Goal: Transaction & Acquisition: Purchase product/service

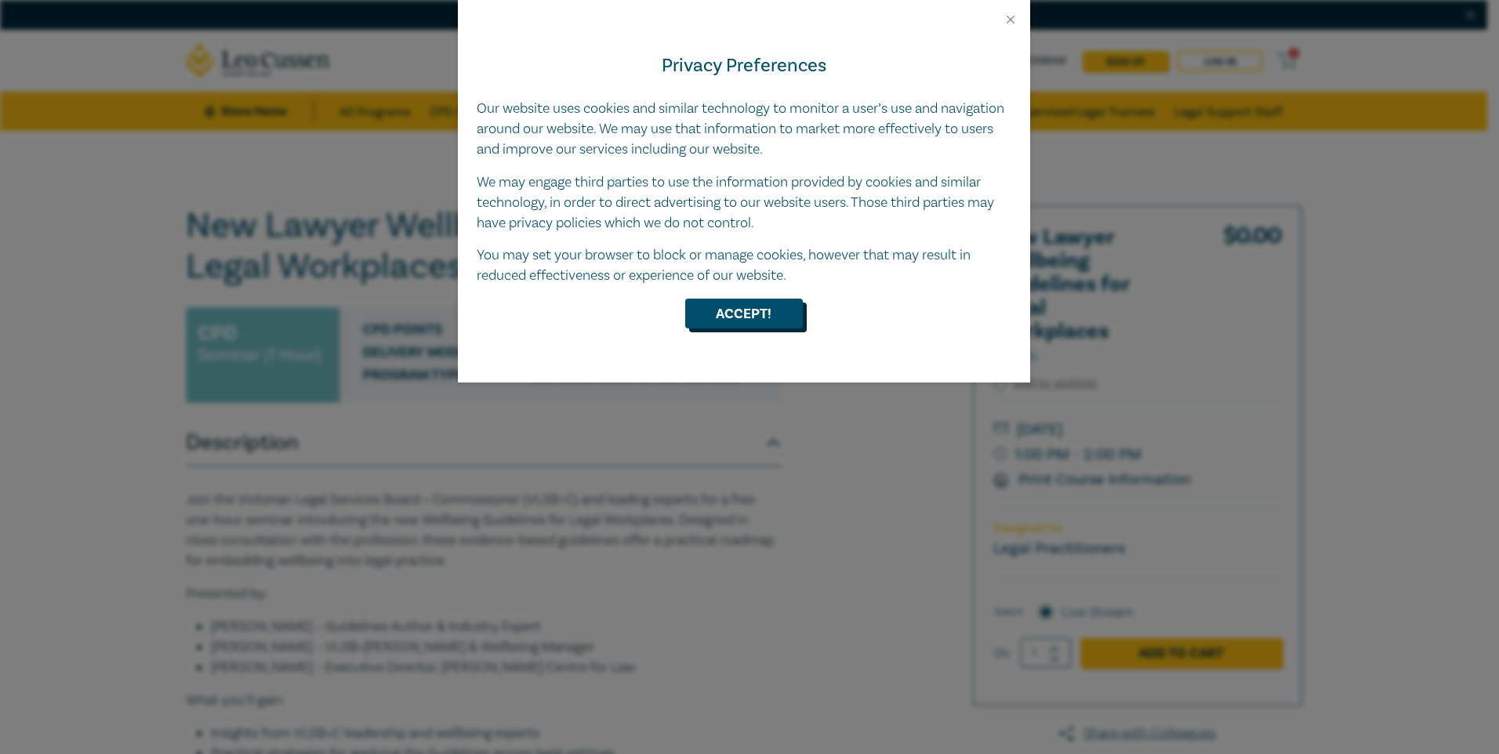
click at [761, 308] on button "Accept!" at bounding box center [744, 314] width 118 height 30
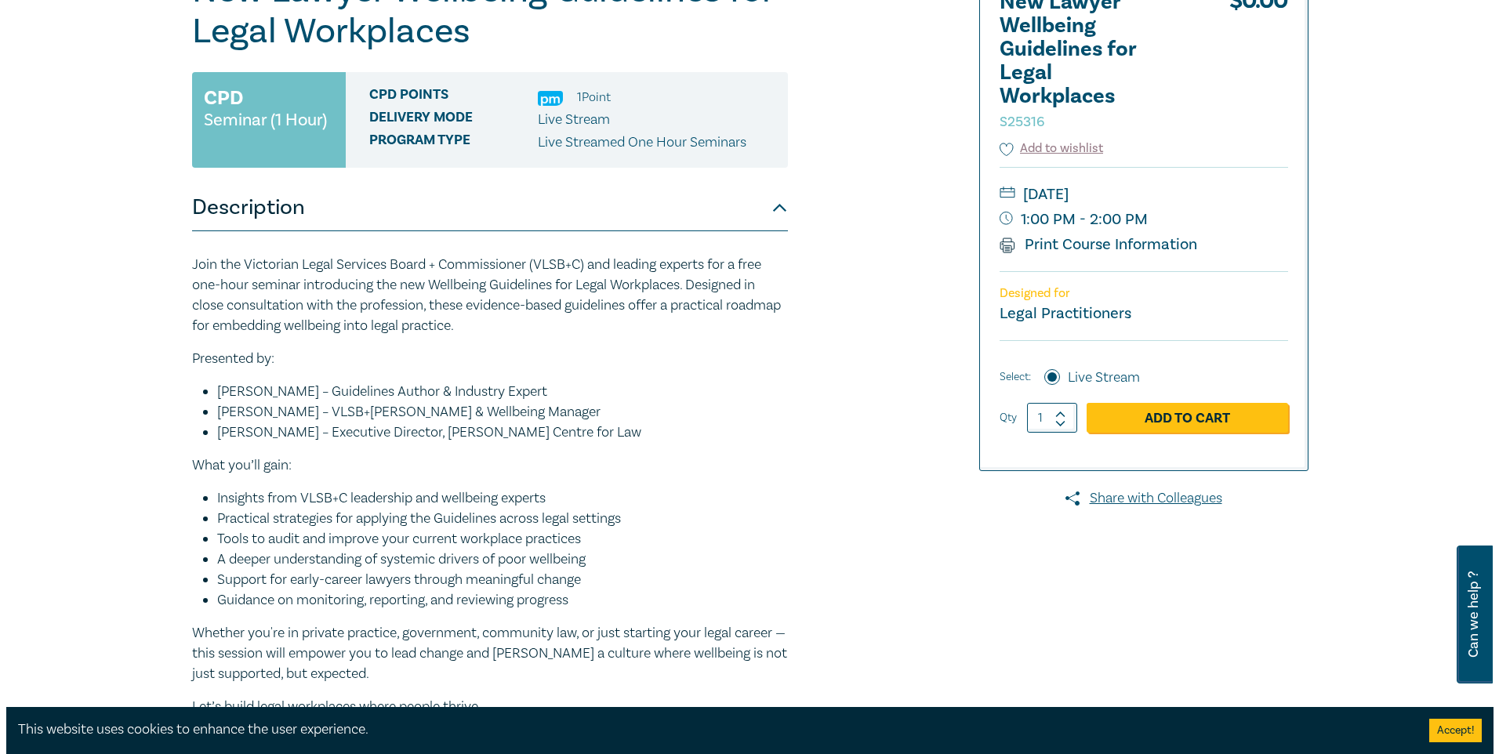
scroll to position [157, 0]
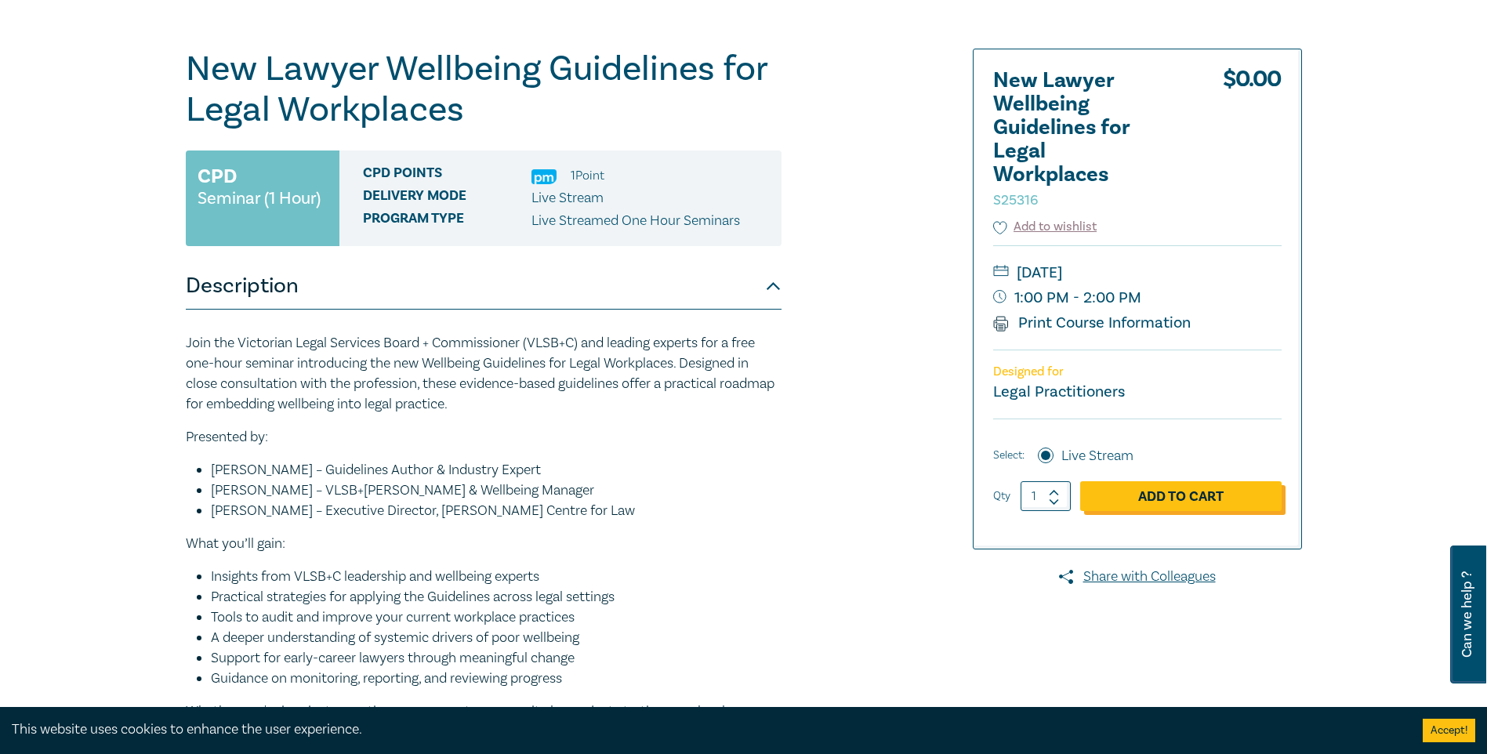
click at [1184, 499] on link "Add to Cart" at bounding box center [1180, 496] width 201 height 30
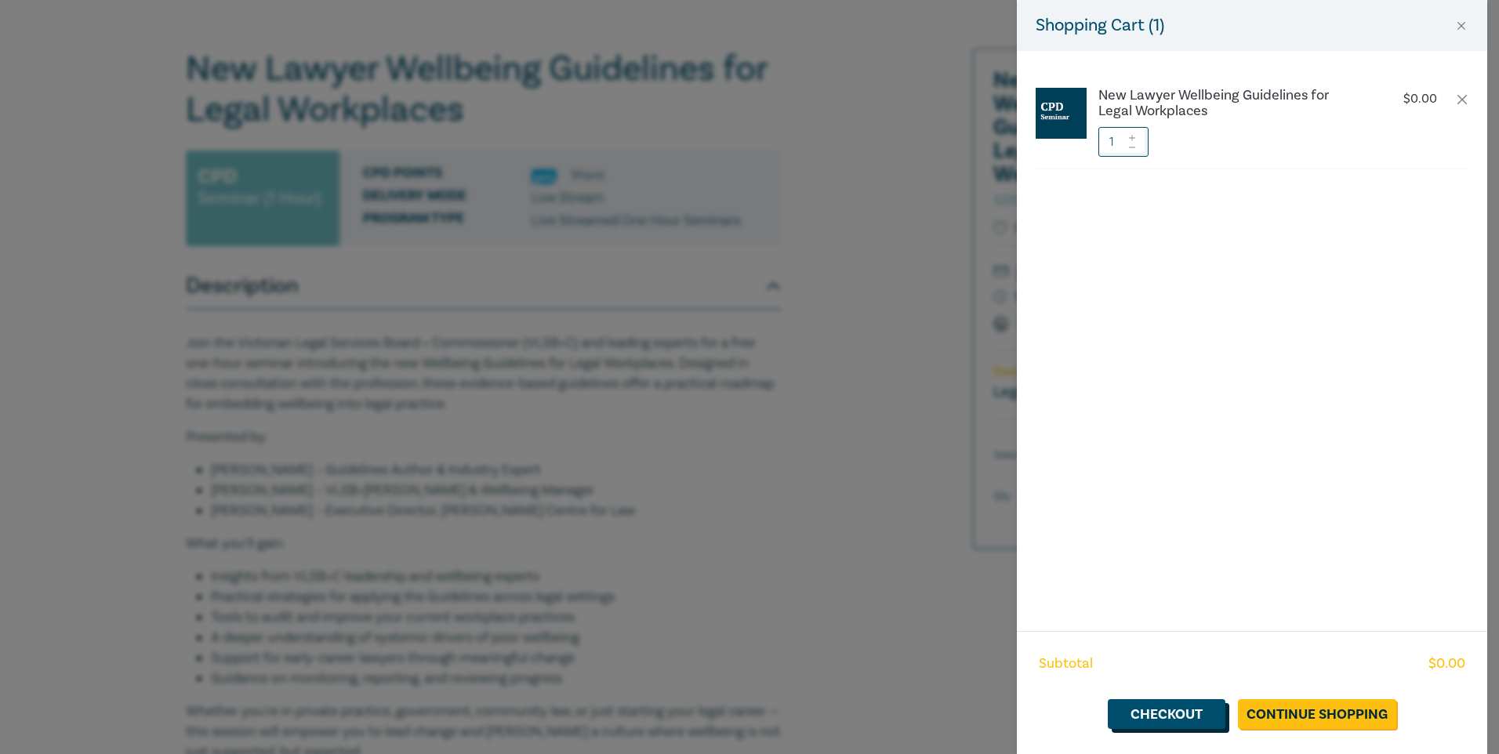
click at [1184, 719] on link "Checkout" at bounding box center [1167, 714] width 118 height 30
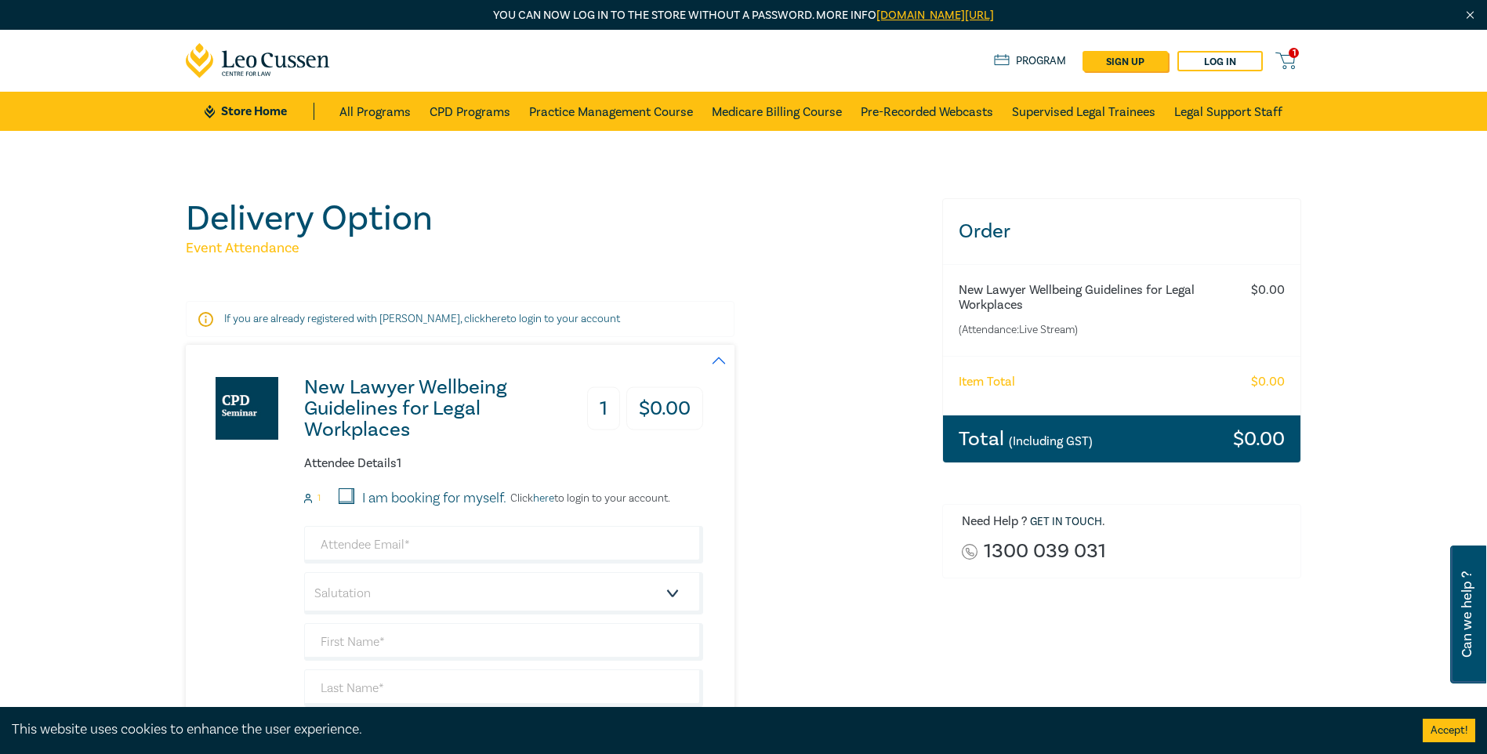
scroll to position [78, 0]
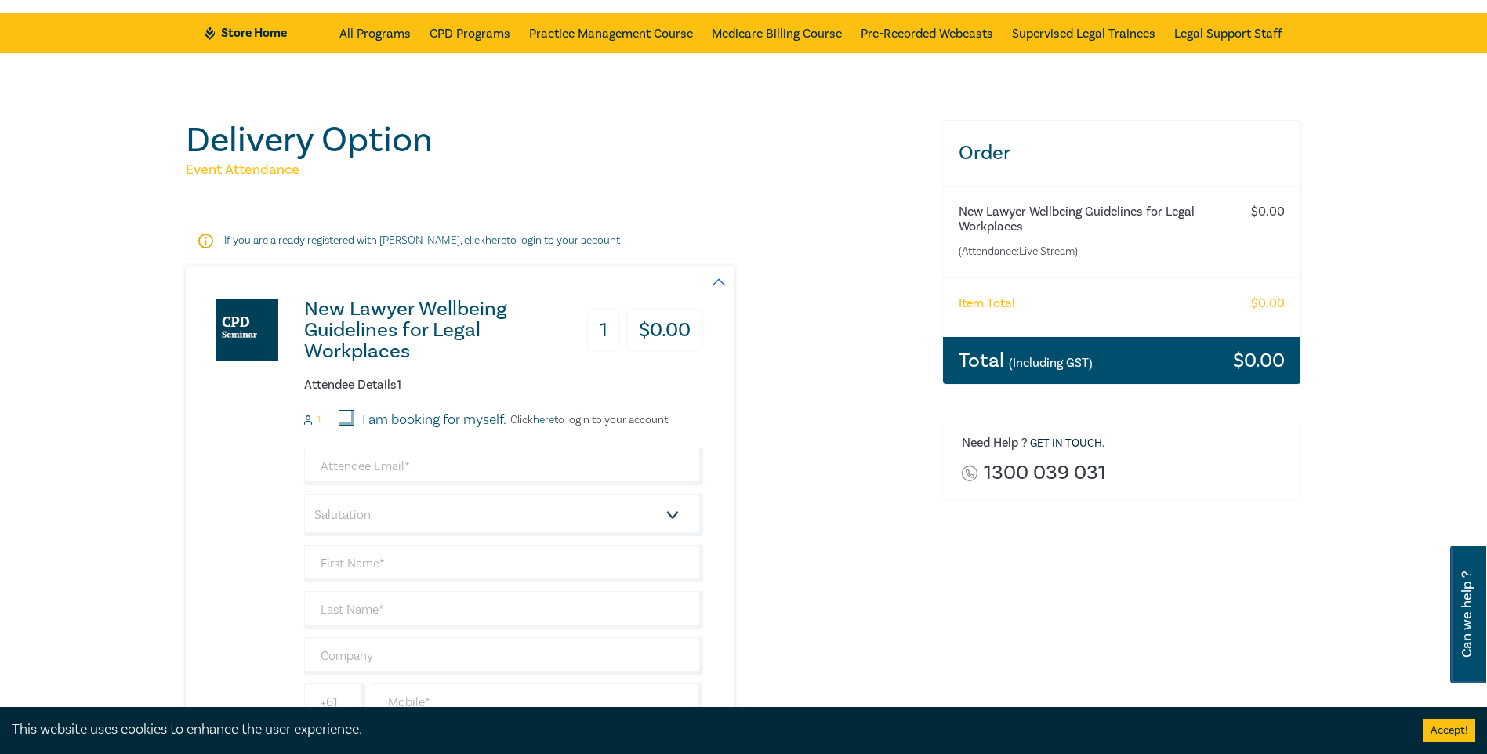
click at [340, 417] on input "I am booking for myself." at bounding box center [347, 418] width 16 height 16
checkbox input "true"
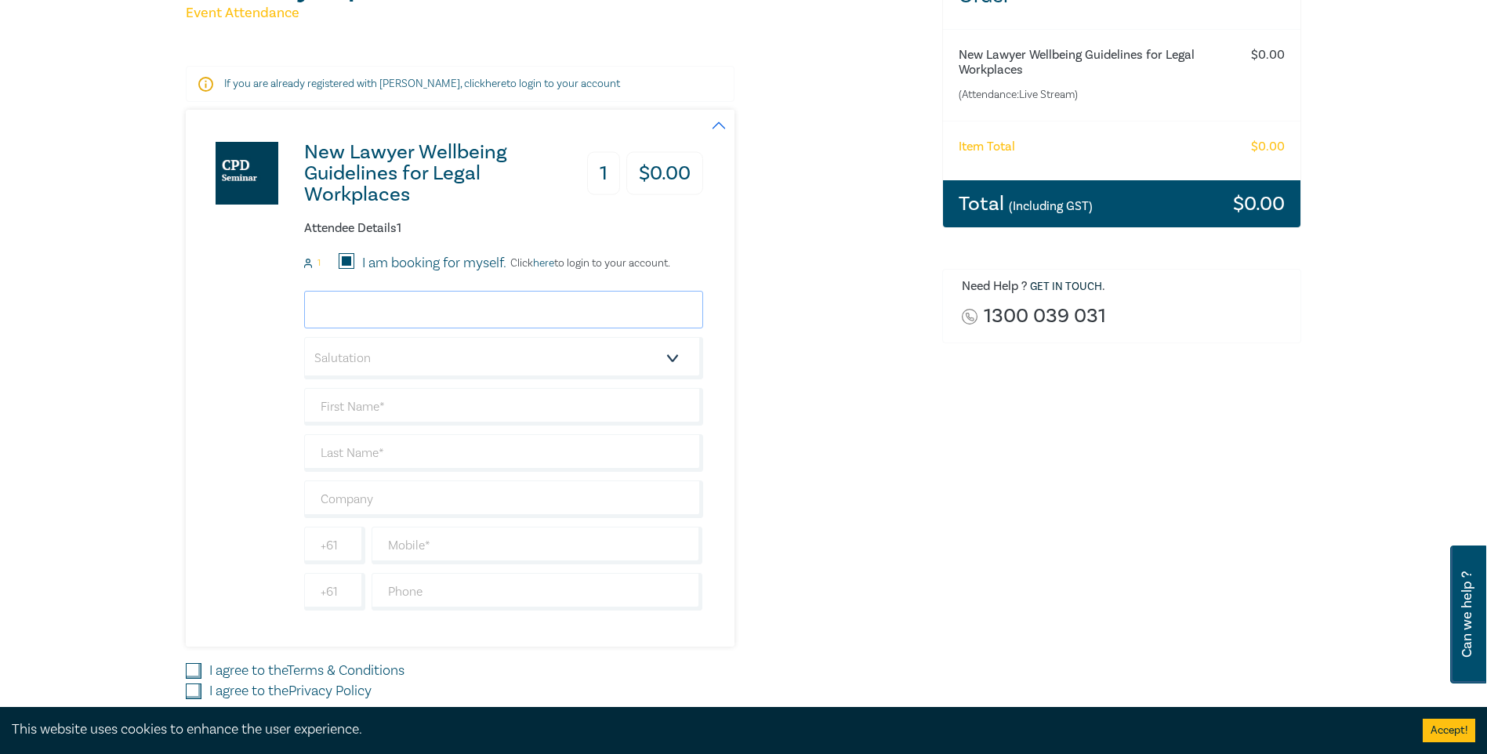
click at [338, 313] on input "email" at bounding box center [503, 310] width 399 height 38
type input "esther.gutnick@mst.com.au"
type input "Esther"
type input "Fisher"
type input "MST Lawyers"
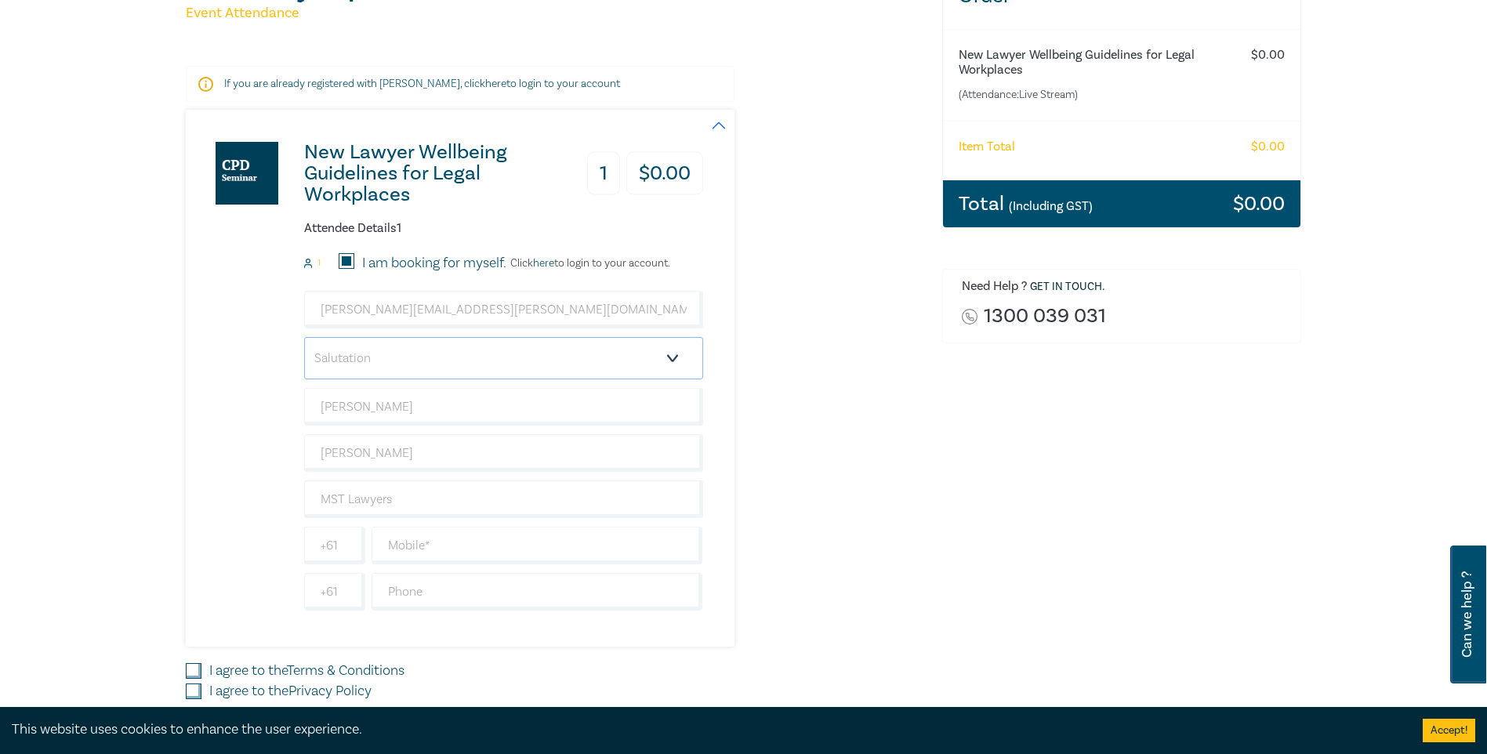
click at [388, 368] on select "Salutation Mr. Mrs. Ms. Miss Dr. Prof. Other" at bounding box center [503, 358] width 399 height 42
select select "Mrs."
click at [304, 337] on select "Salutation Mr. Mrs. Ms. Miss Dr. Prof. Other" at bounding box center [503, 358] width 399 height 42
click at [402, 546] on input "text" at bounding box center [538, 546] width 332 height 38
click at [349, 457] on input "Fisher" at bounding box center [503, 453] width 399 height 38
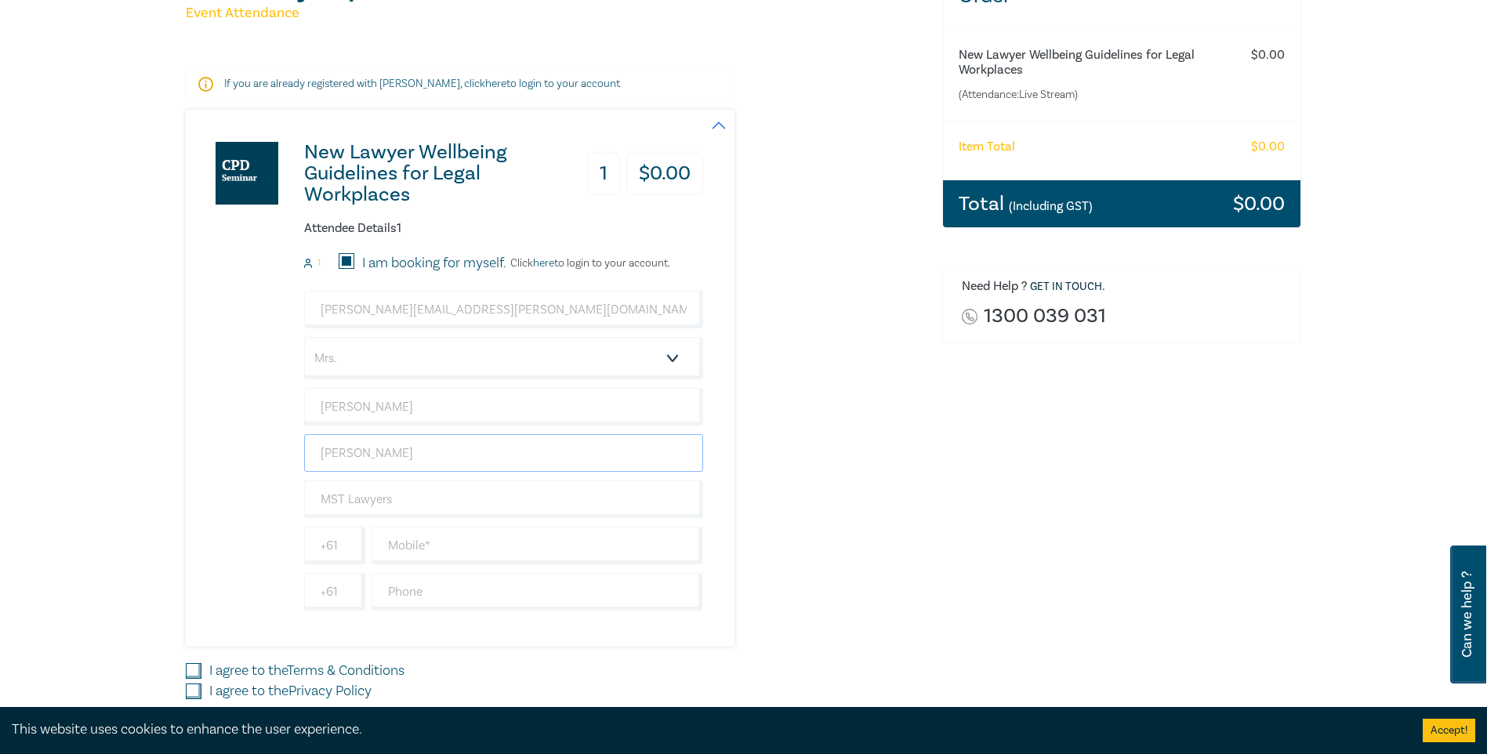
drag, startPoint x: 390, startPoint y: 456, endPoint x: 321, endPoint y: 454, distance: 69.8
click at [321, 454] on input "Fisher" at bounding box center [503, 453] width 399 height 38
type input "Gutnick"
click at [386, 543] on input "text" at bounding box center [538, 546] width 332 height 38
type input "0488672382"
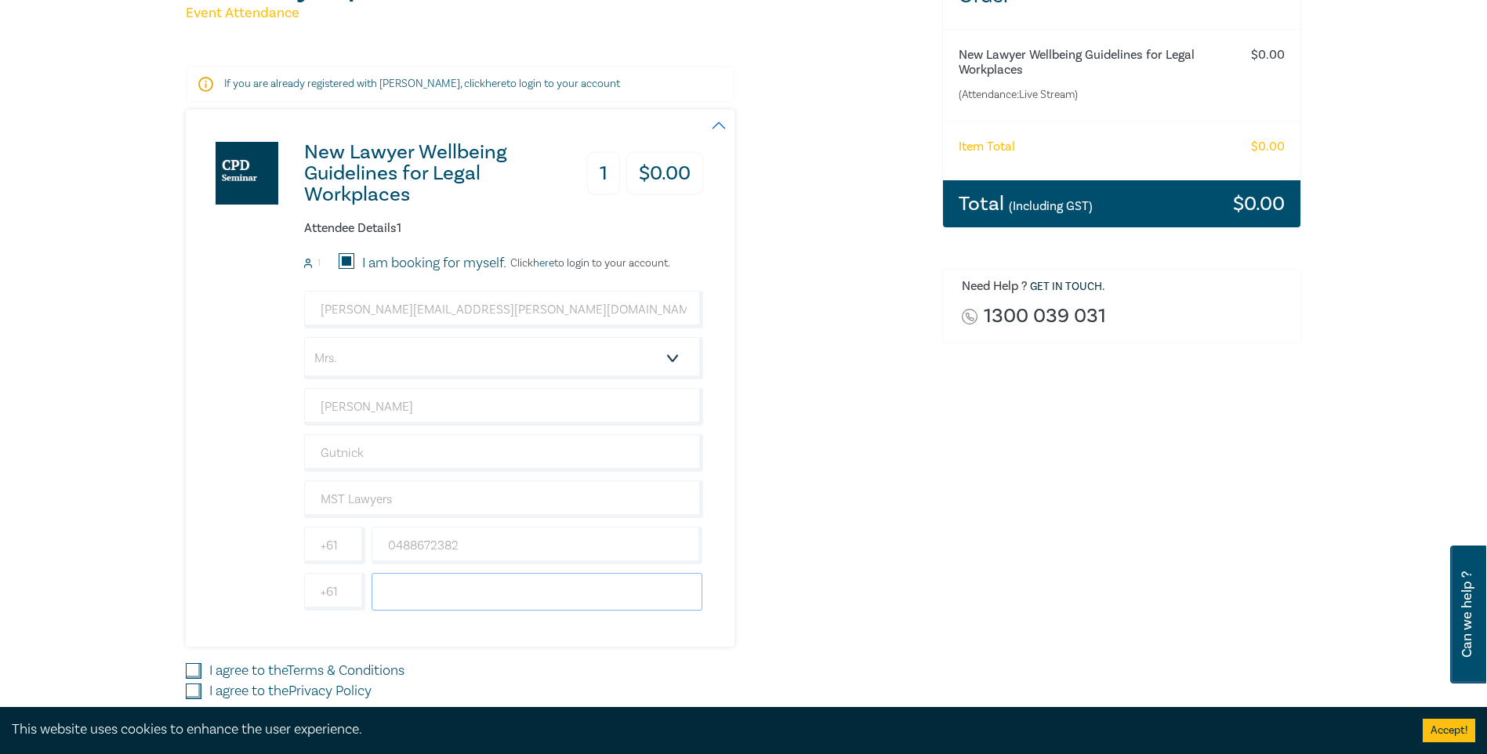
click at [430, 598] on input "text" at bounding box center [538, 592] width 332 height 38
click at [325, 622] on div "New Lawyer Wellbeing Guidelines for Legal Workplaces 1 $ 0.00 Attendee Details …" at bounding box center [444, 378] width 517 height 537
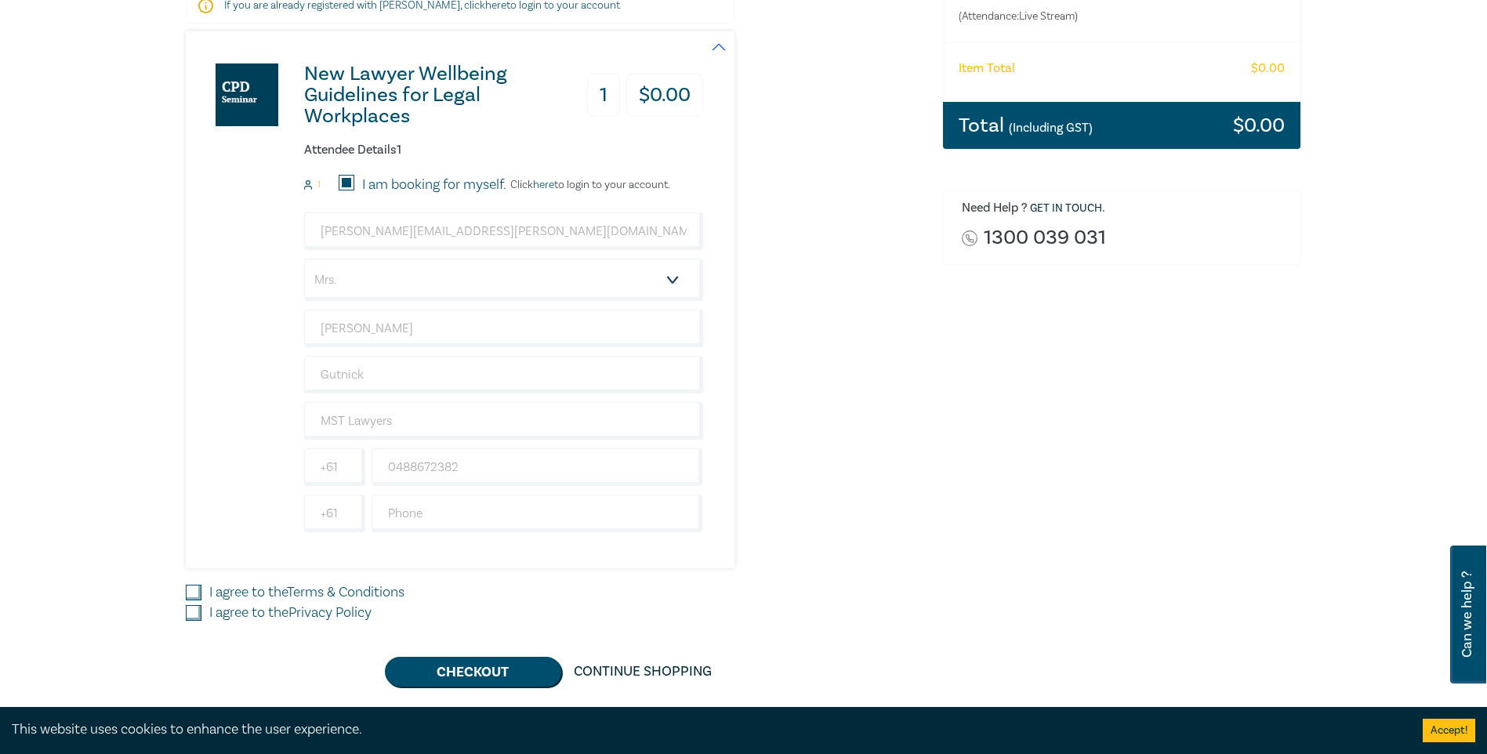
click at [198, 590] on input "I agree to the Terms & Conditions" at bounding box center [194, 593] width 16 height 16
checkbox input "true"
click at [194, 615] on input "I agree to the Privacy Policy" at bounding box center [194, 613] width 16 height 16
checkbox input "true"
click at [488, 669] on button "Checkout" at bounding box center [473, 672] width 176 height 30
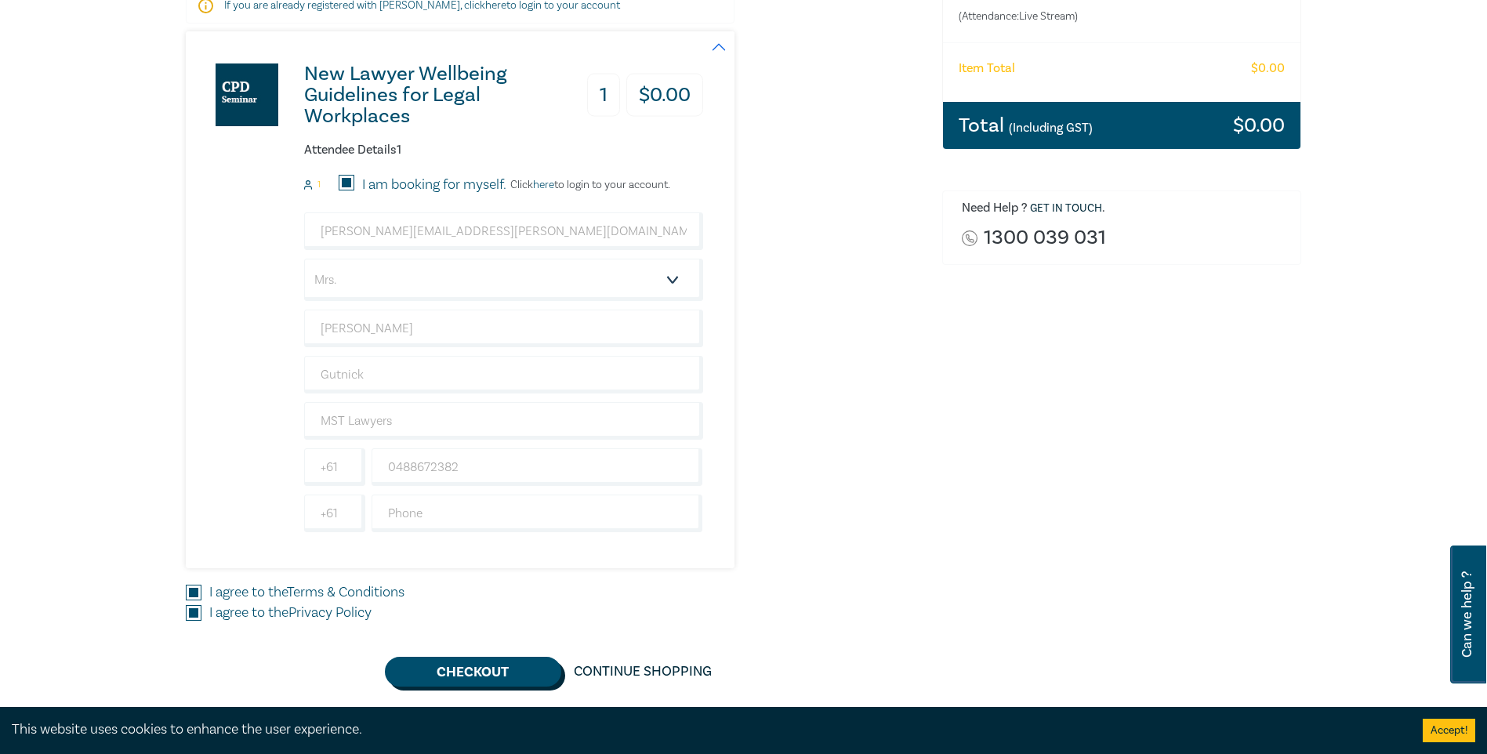
scroll to position [0, 0]
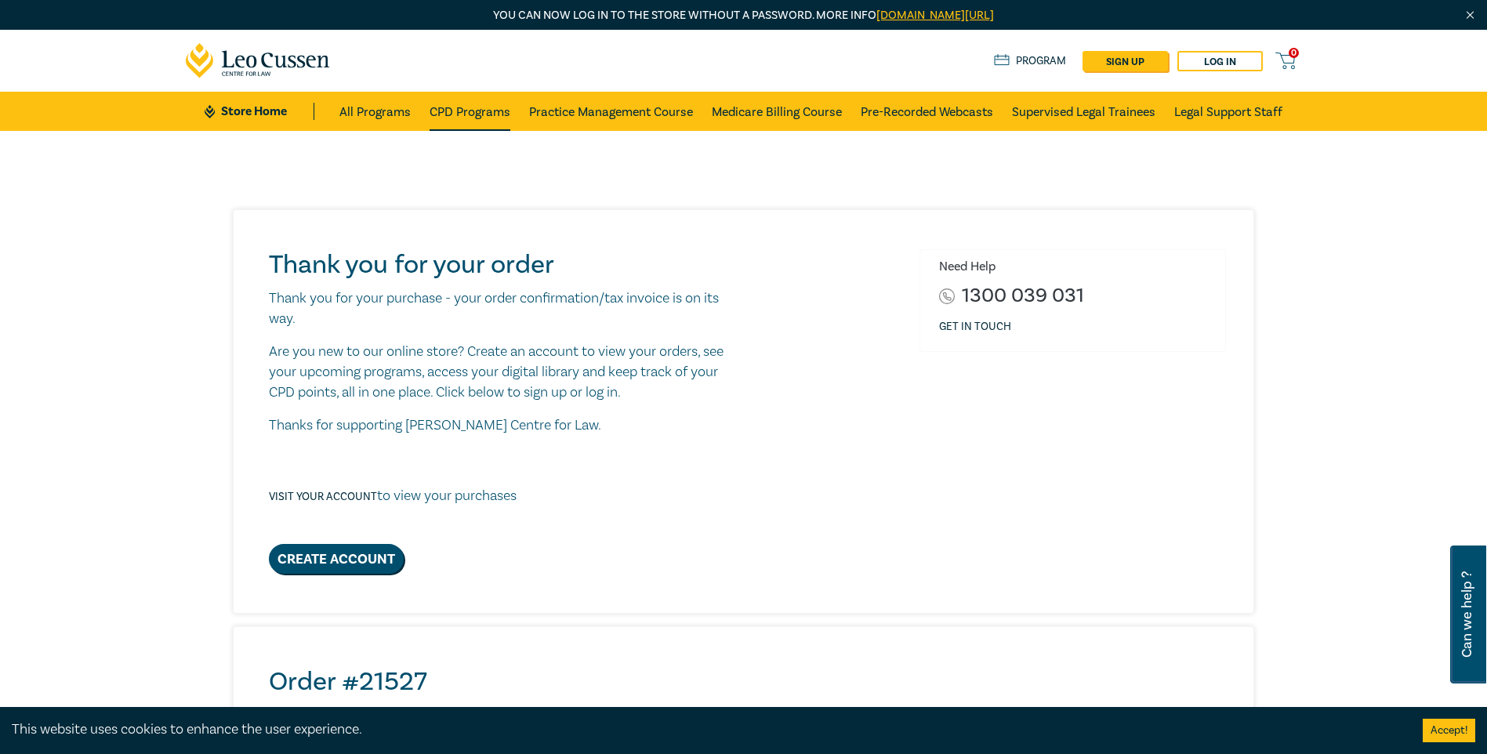
click at [474, 110] on link "CPD Programs" at bounding box center [470, 111] width 81 height 39
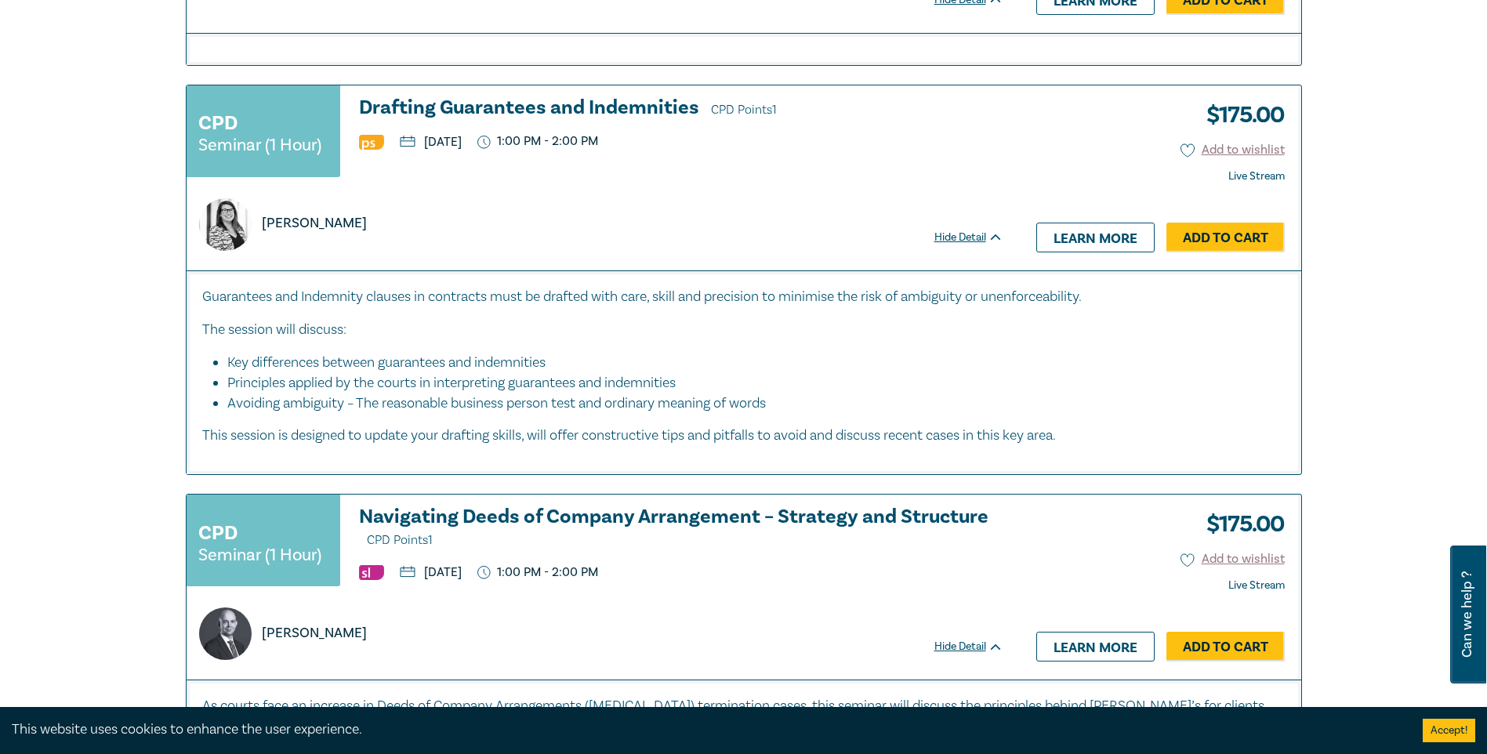
scroll to position [2666, 0]
